Goal: Information Seeking & Learning: Understand process/instructions

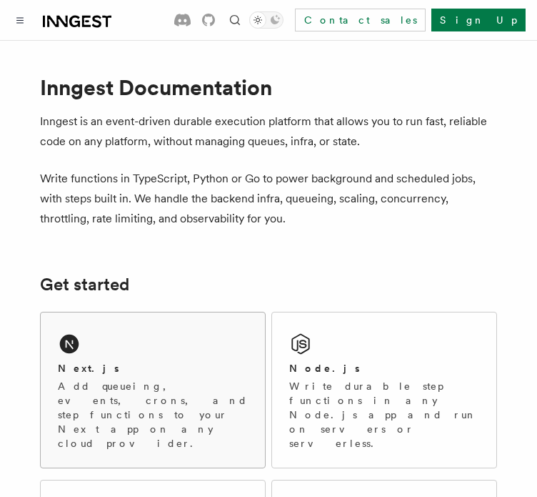
click at [151, 357] on div "Next.js Add queueing, events, crons, and step functions to your Next app on any…" at bounding box center [153, 389] width 224 height 155
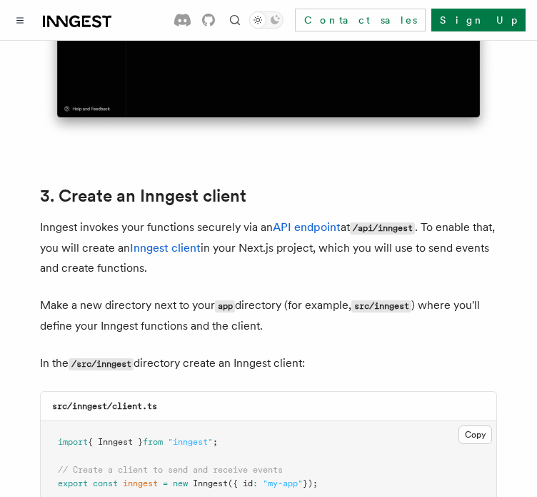
scroll to position [1711, 0]
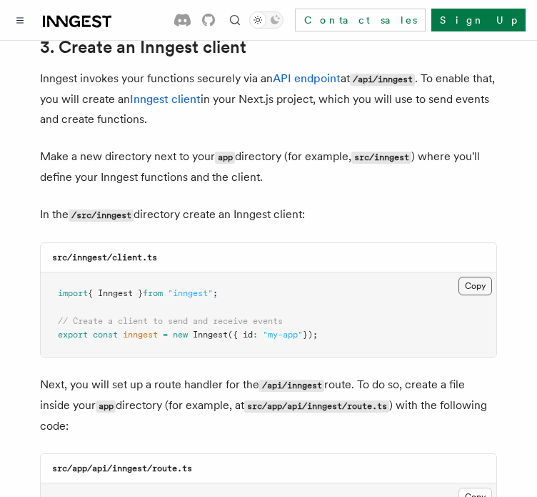
click at [470, 277] on button "Copy Copied" at bounding box center [476, 286] width 34 height 19
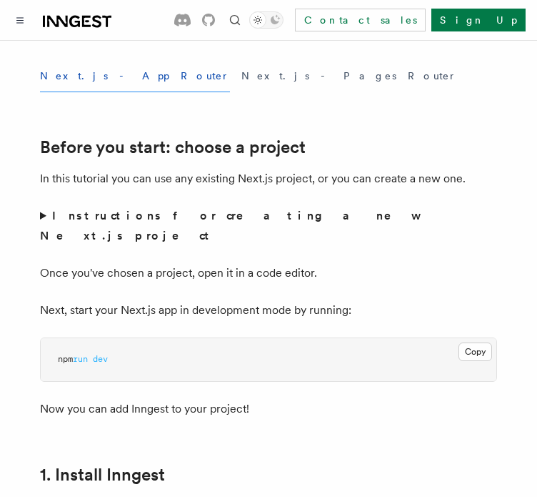
scroll to position [0, 0]
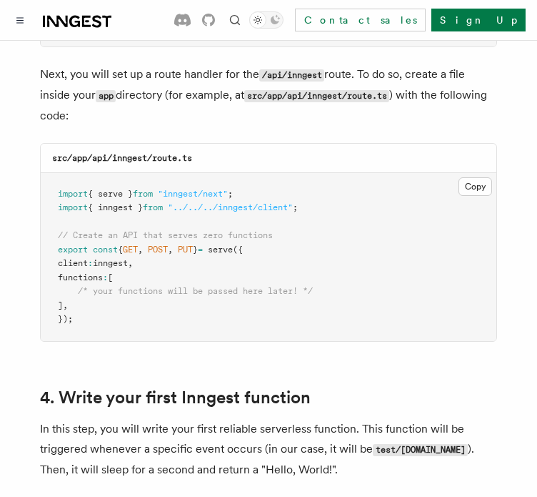
scroll to position [1974, 0]
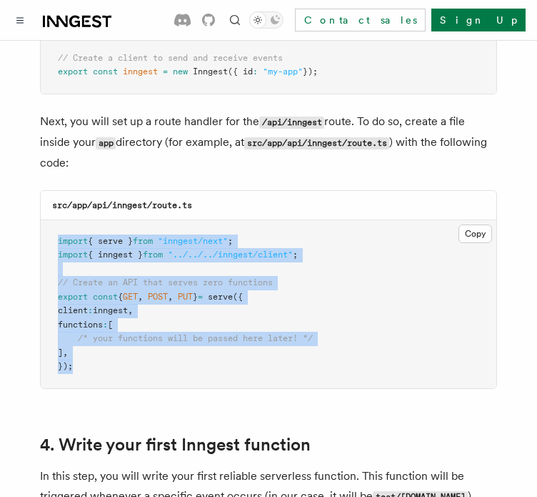
drag, startPoint x: 87, startPoint y: 329, endPoint x: 32, endPoint y: 194, distance: 145.8
copy code "import { serve } from "inngest/next" ; import { inngest } from "../../../innges…"
